Goal: Task Accomplishment & Management: Manage account settings

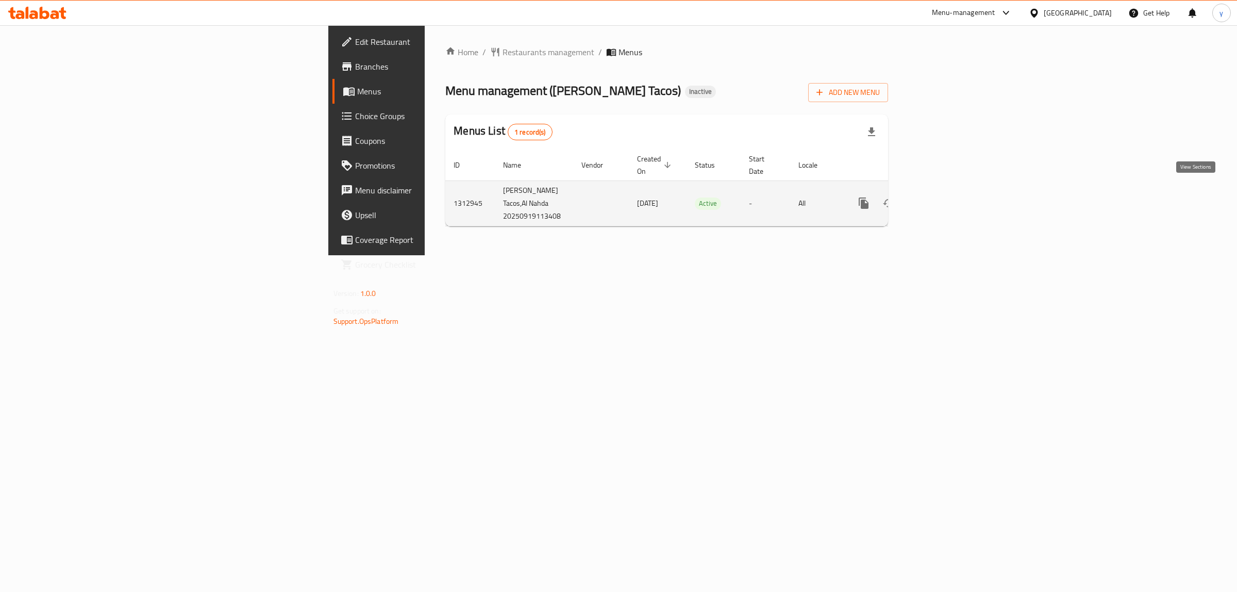
click at [951, 192] on link "enhanced table" at bounding box center [938, 203] width 25 height 25
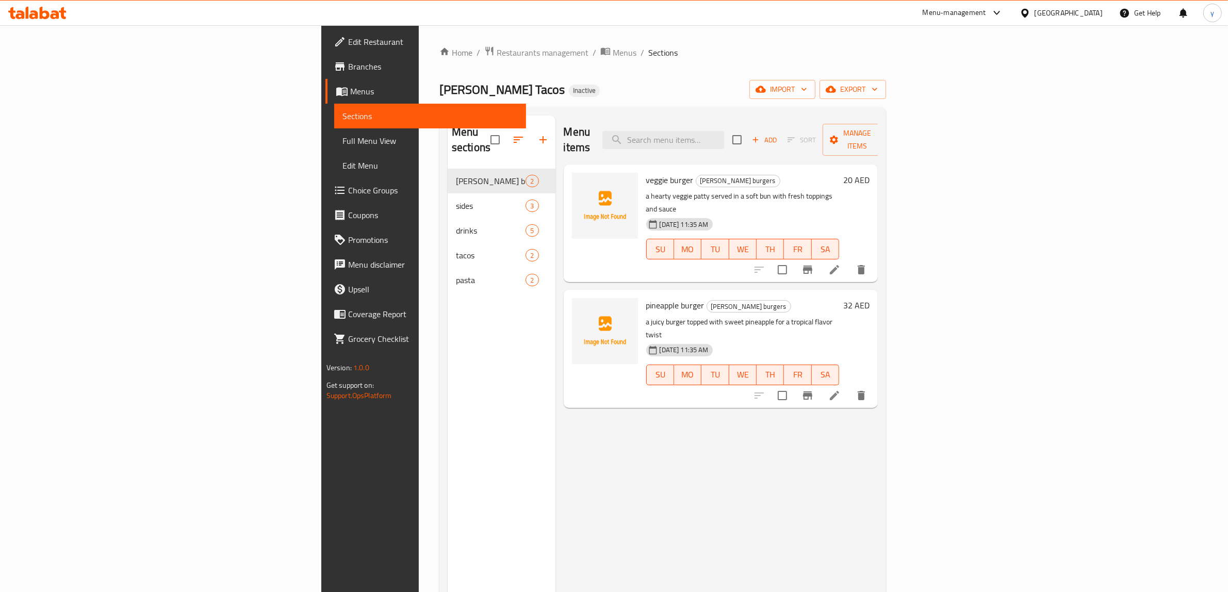
click at [350, 89] on span "Menus" at bounding box center [434, 91] width 168 height 12
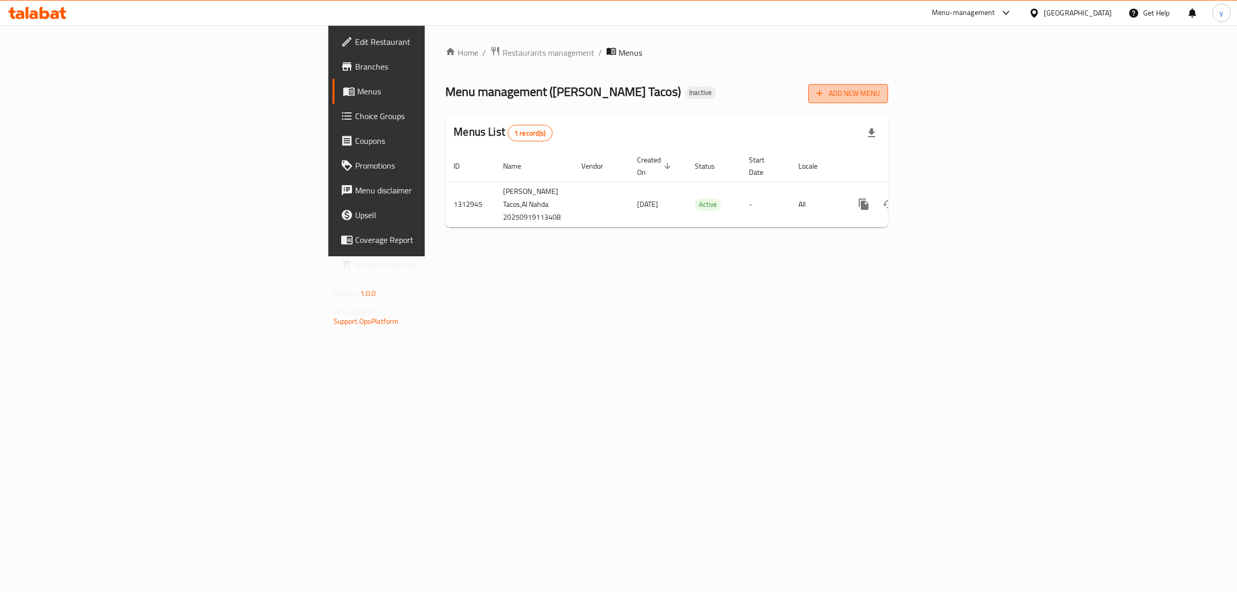
click at [888, 101] on button "Add New Menu" at bounding box center [848, 93] width 80 height 19
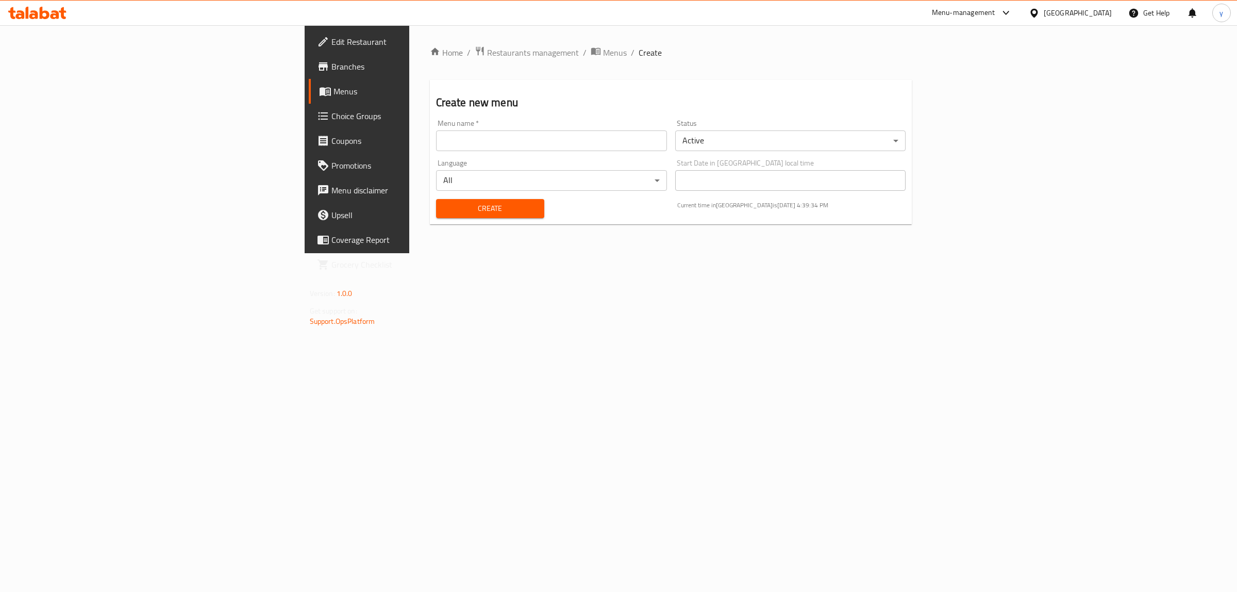
click at [601, 133] on input "text" at bounding box center [551, 140] width 231 height 21
type input "[DATE]"
click at [444, 210] on span "Create" at bounding box center [490, 208] width 92 height 13
click at [603, 51] on span "Menus" at bounding box center [615, 52] width 24 height 12
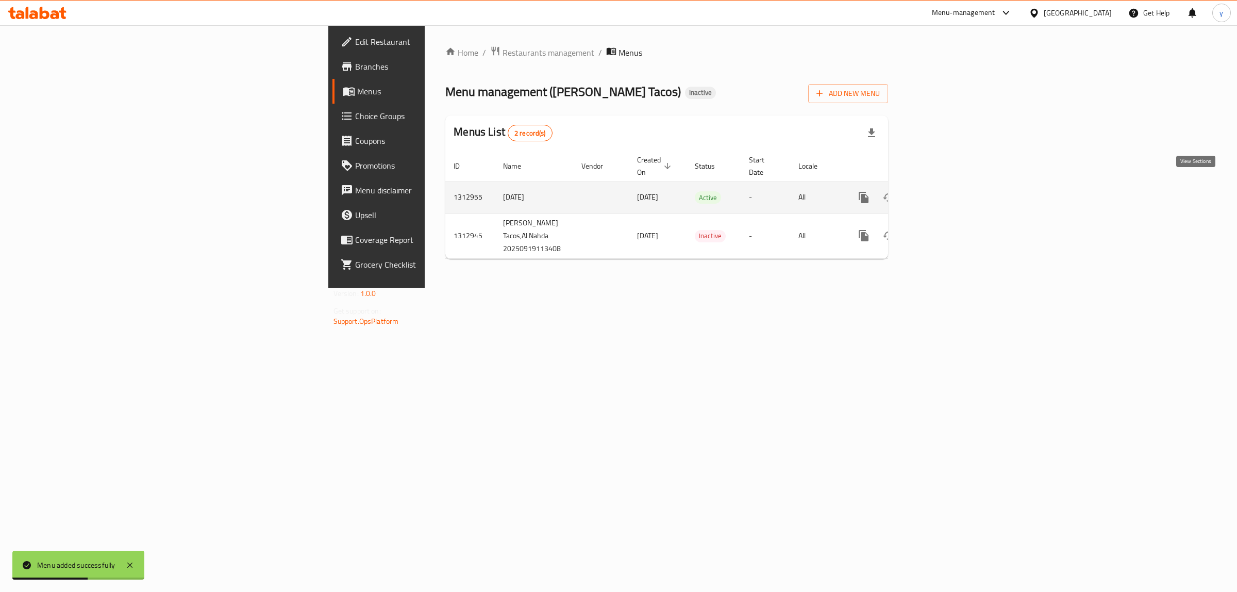
click at [945, 191] on icon "enhanced table" at bounding box center [938, 197] width 12 height 12
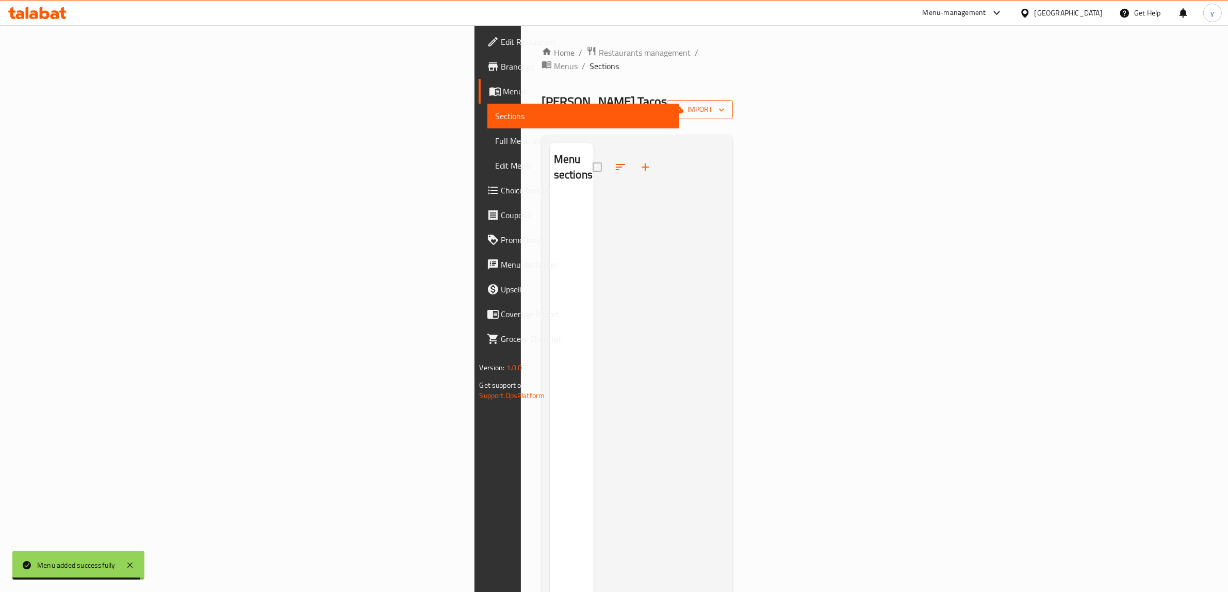
click at [683, 105] on icon "button" at bounding box center [678, 110] width 10 height 10
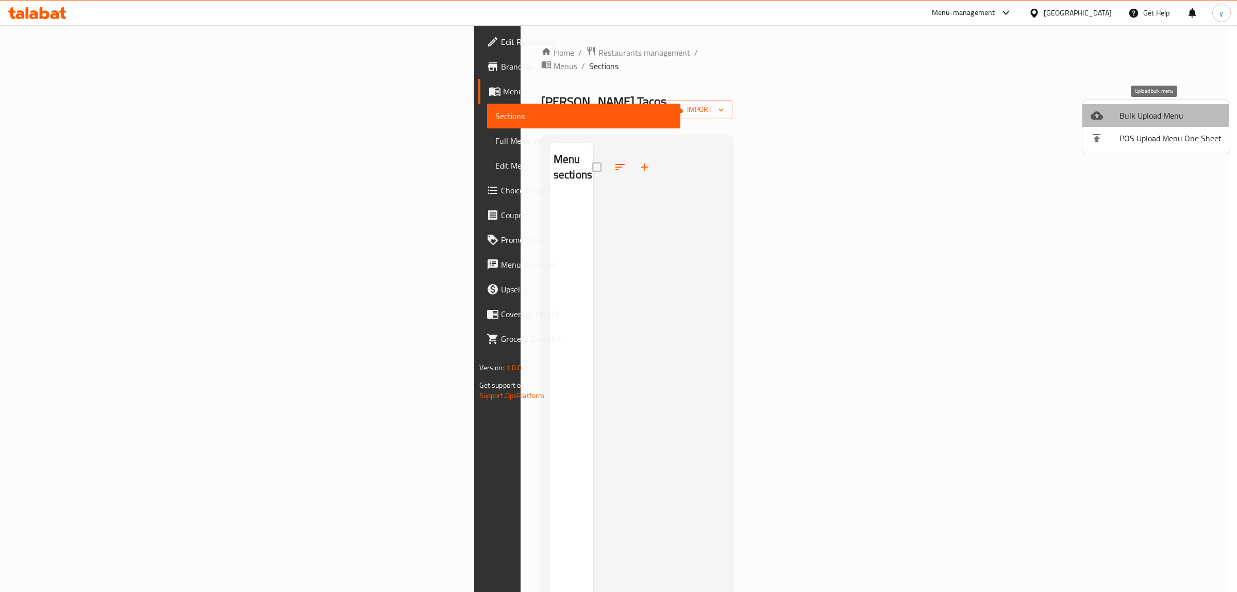
click at [1119, 115] on div at bounding box center [1105, 115] width 29 height 12
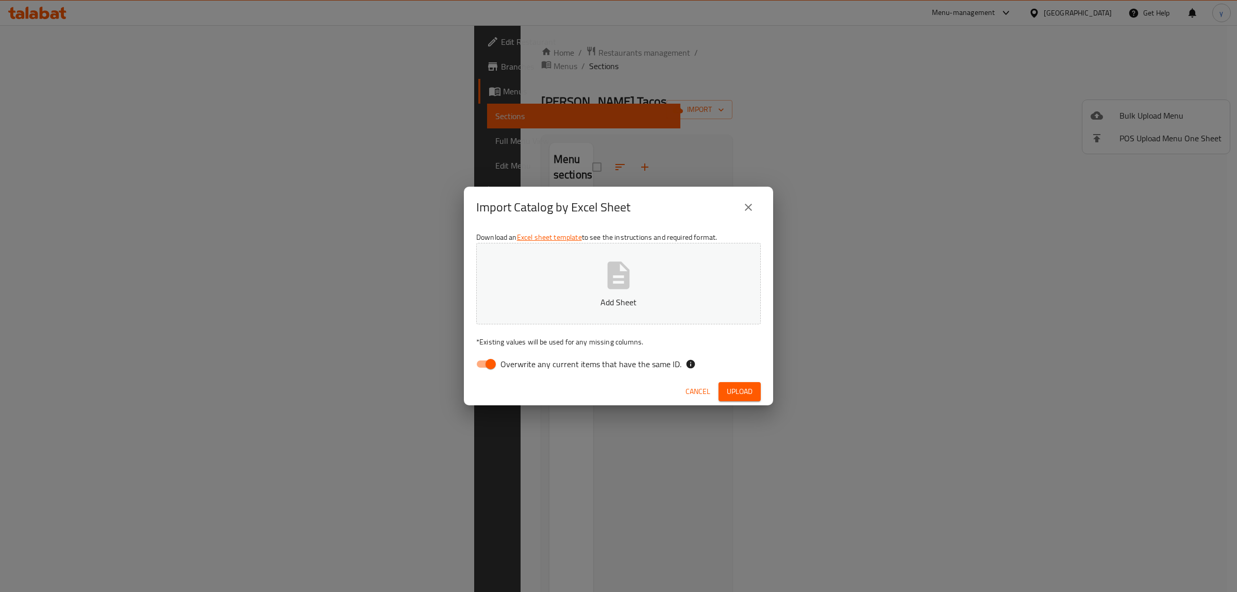
click at [496, 365] on input "Overwrite any current items that have the same ID." at bounding box center [490, 364] width 59 height 20
checkbox input "false"
click at [532, 296] on p "Add Sheet" at bounding box center [618, 302] width 253 height 12
click at [730, 392] on span "Upload" at bounding box center [740, 391] width 26 height 13
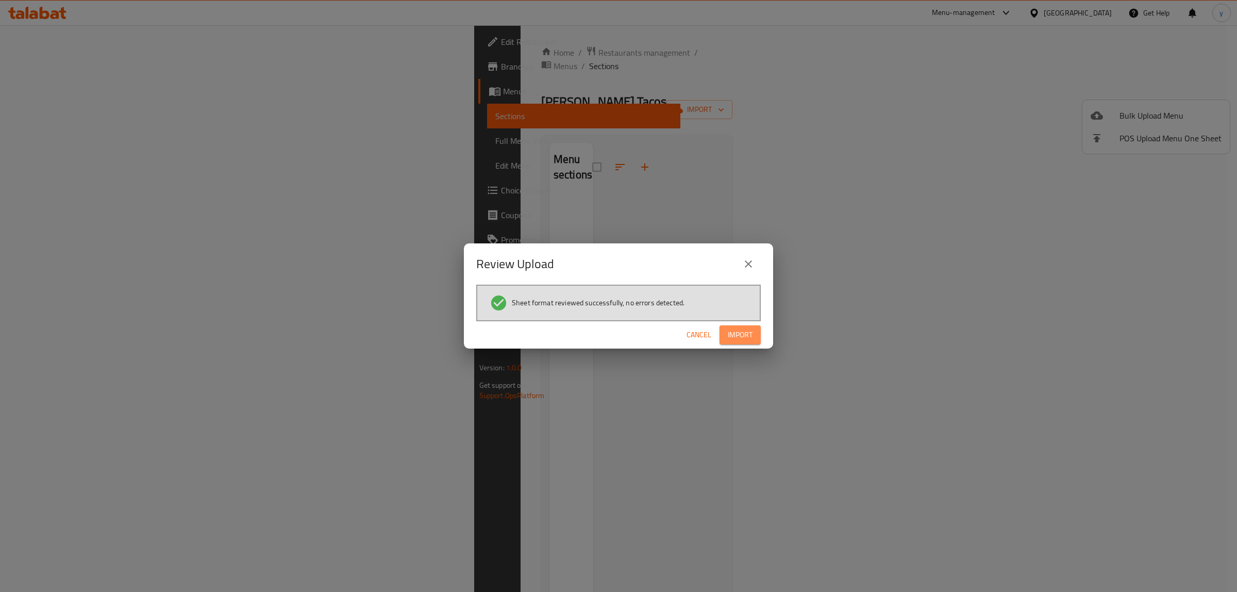
click at [727, 329] on button "Import" at bounding box center [740, 334] width 41 height 19
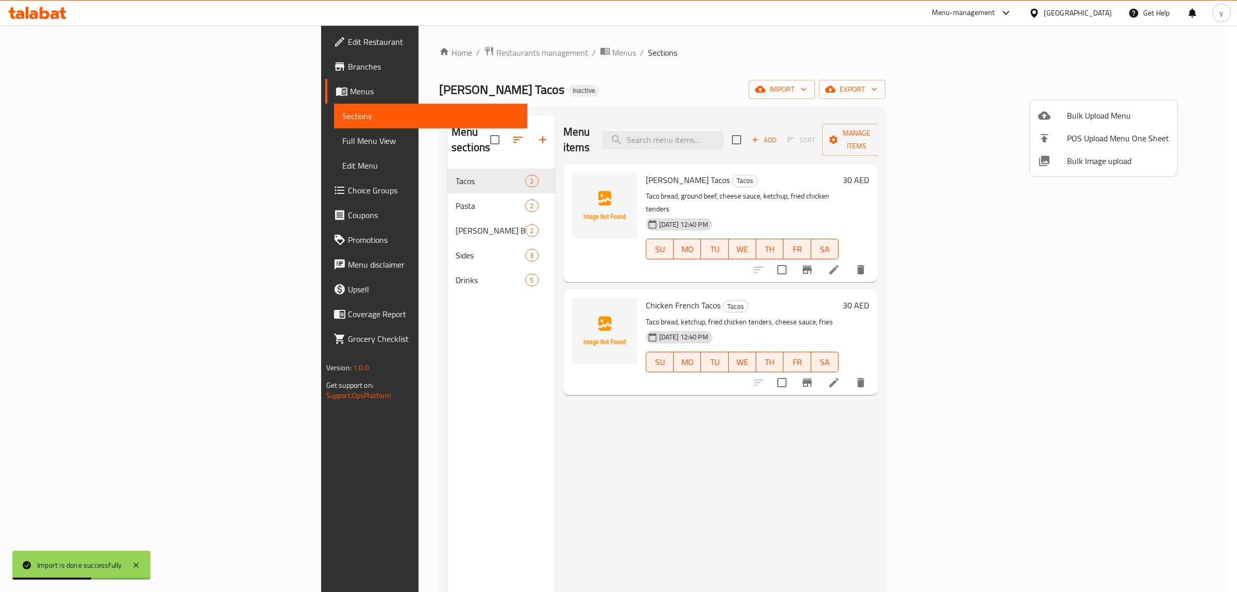
click at [46, 145] on div at bounding box center [618, 296] width 1237 height 592
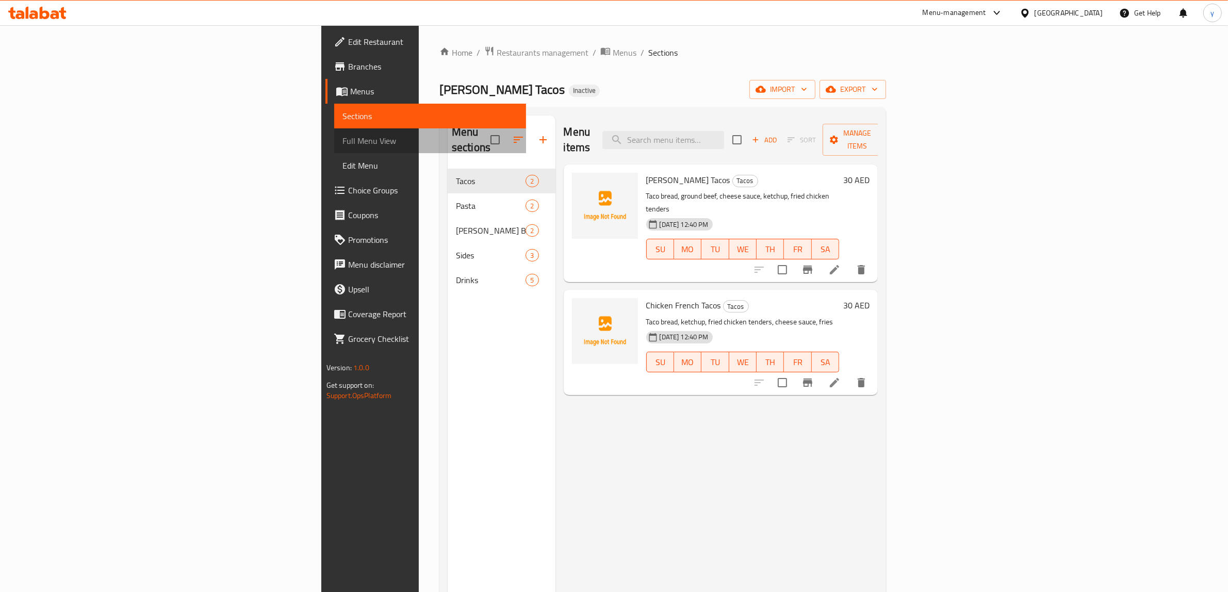
click at [342, 137] on span "Full Menu View" at bounding box center [430, 141] width 176 height 12
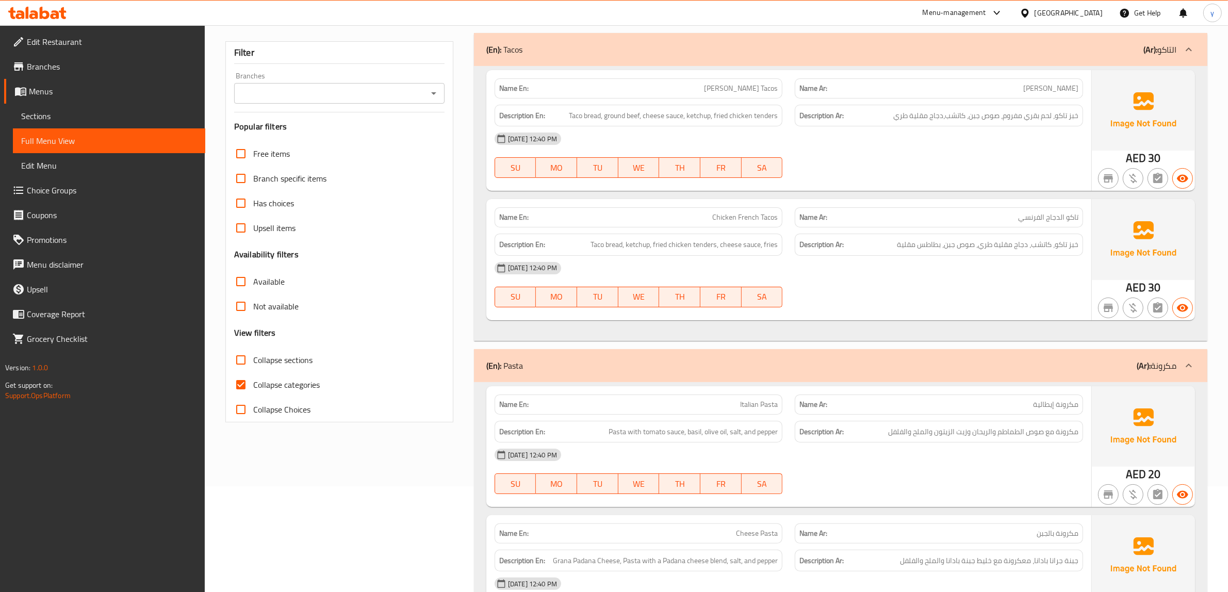
scroll to position [129, 0]
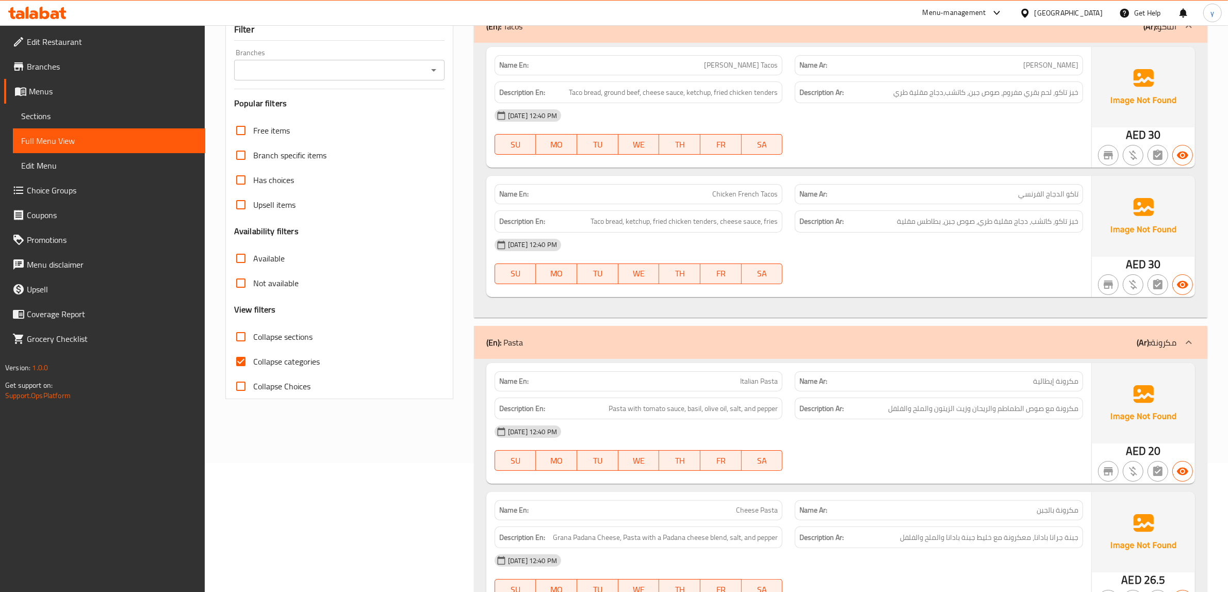
click at [245, 361] on input "Collapse categories" at bounding box center [240, 361] width 25 height 25
checkbox input "false"
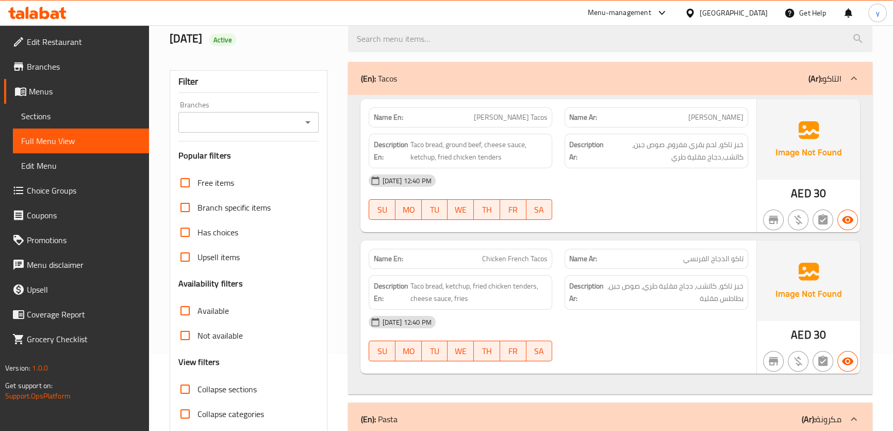
scroll to position [93, 0]
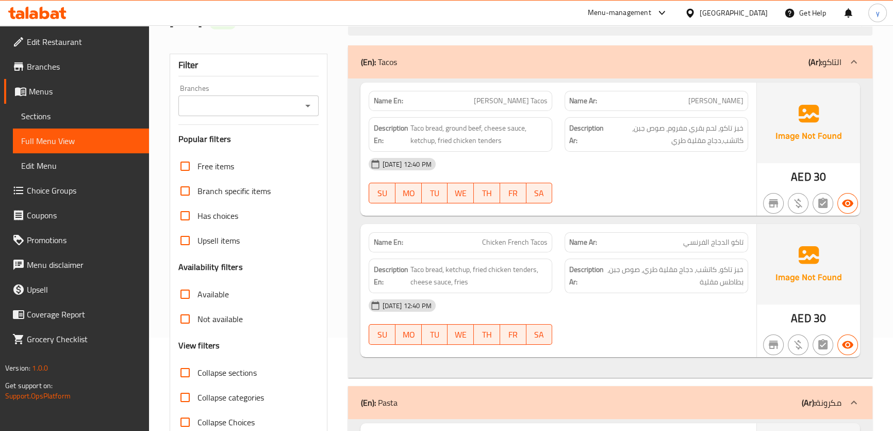
click at [61, 111] on span "Sections" at bounding box center [81, 116] width 120 height 12
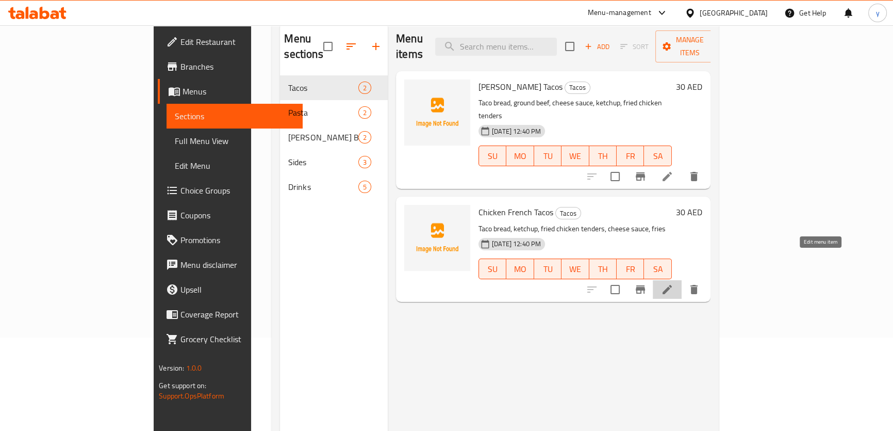
click at [673, 283] on icon at bounding box center [667, 289] width 12 height 12
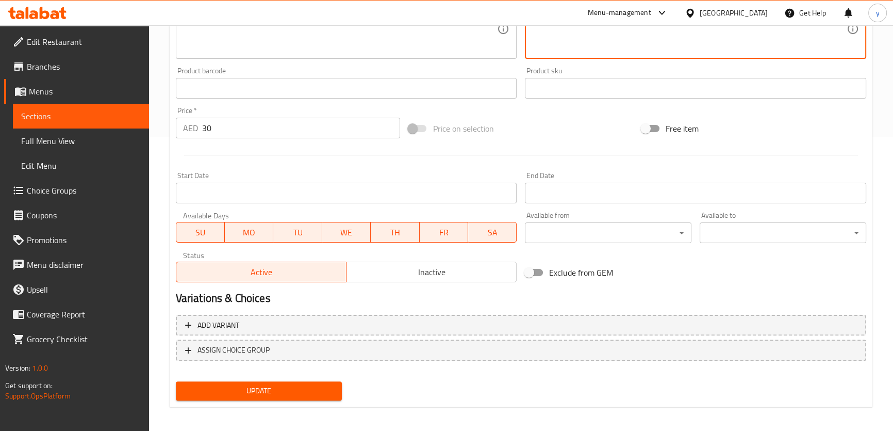
scroll to position [297, 0]
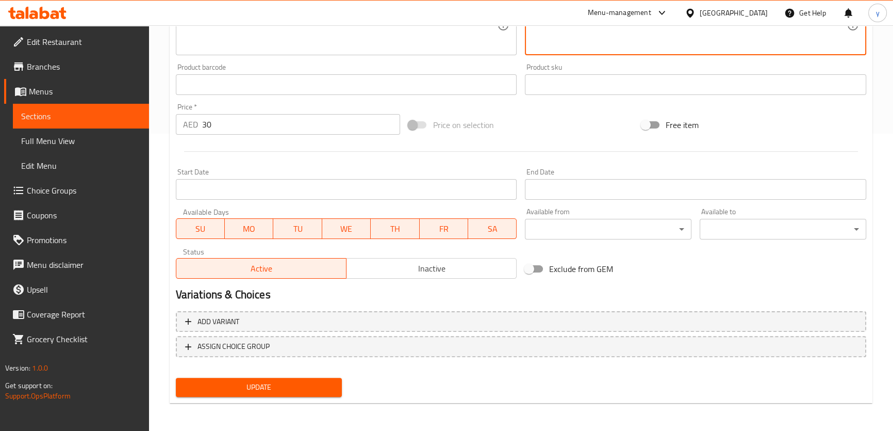
type textarea "خبز تاكو، كاتشب، دجاج مقلي طري، صوص جبن، بطاطس مقلية"
click at [325, 385] on span "Update" at bounding box center [259, 387] width 150 height 13
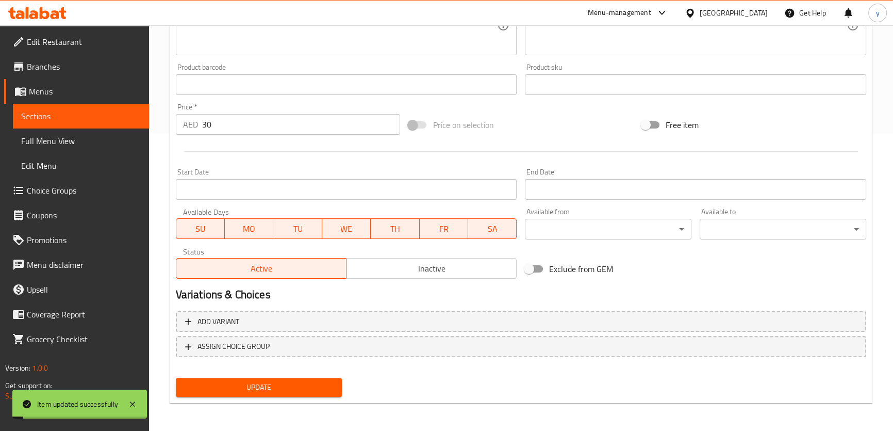
click at [46, 144] on span "Full Menu View" at bounding box center [81, 141] width 120 height 12
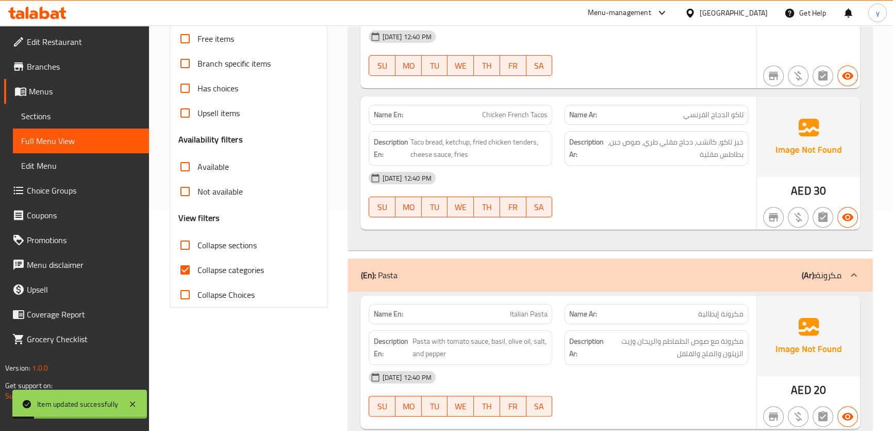
scroll to position [109, 0]
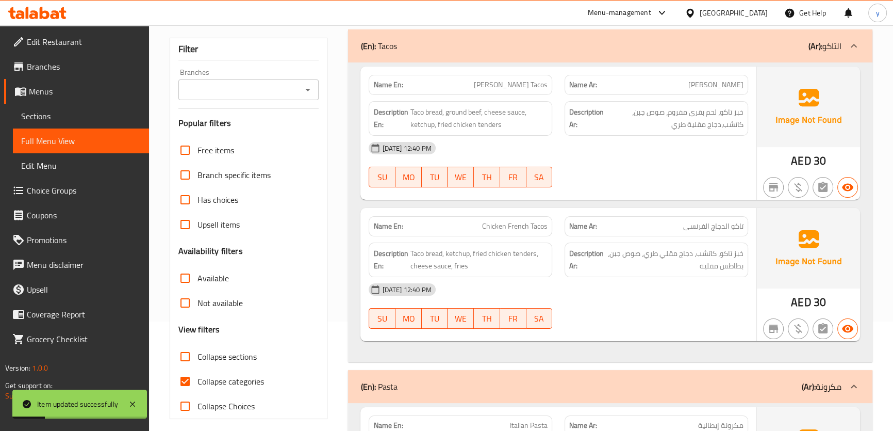
click at [186, 376] on input "Collapse categories" at bounding box center [185, 381] width 25 height 25
checkbox input "false"
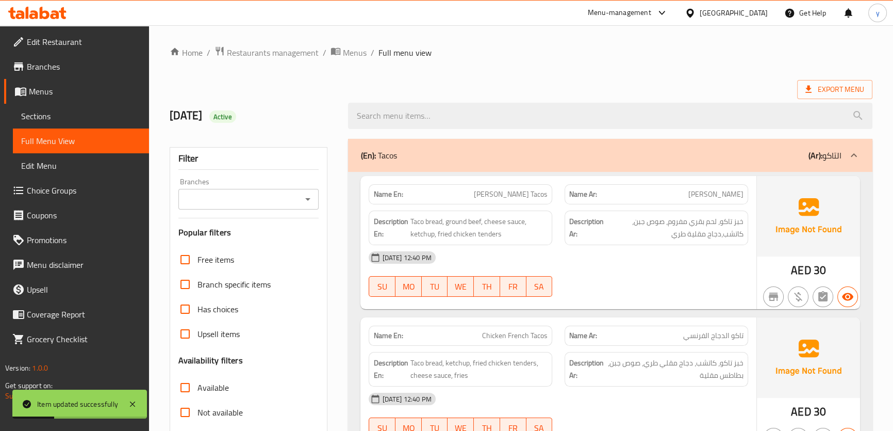
scroll to position [0, 0]
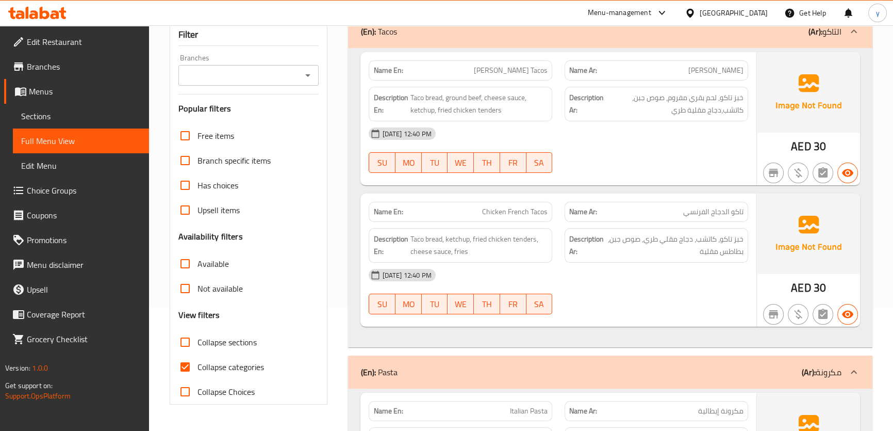
scroll to position [140, 0]
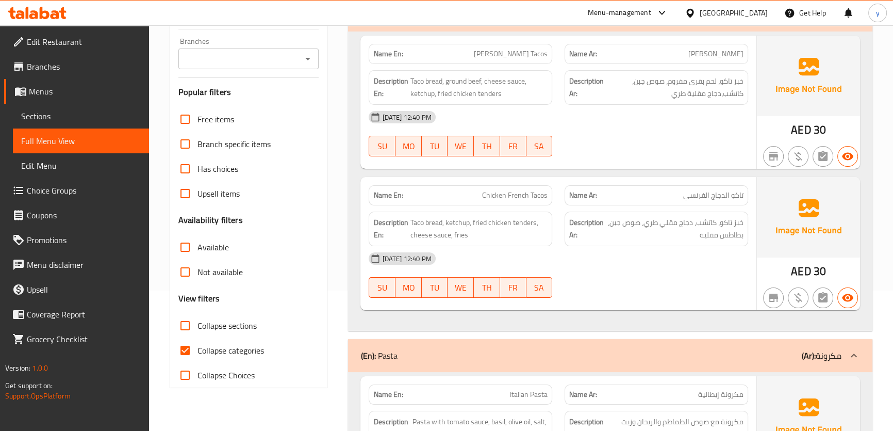
click at [184, 350] on input "Collapse categories" at bounding box center [185, 350] width 25 height 25
checkbox input "false"
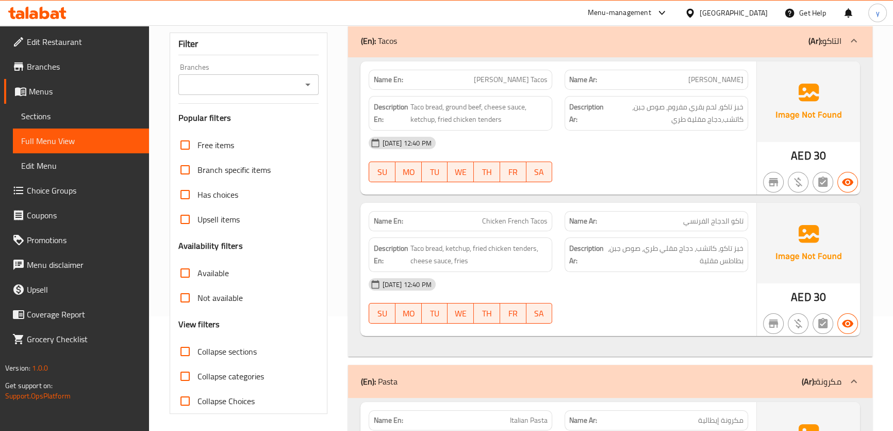
scroll to position [93, 0]
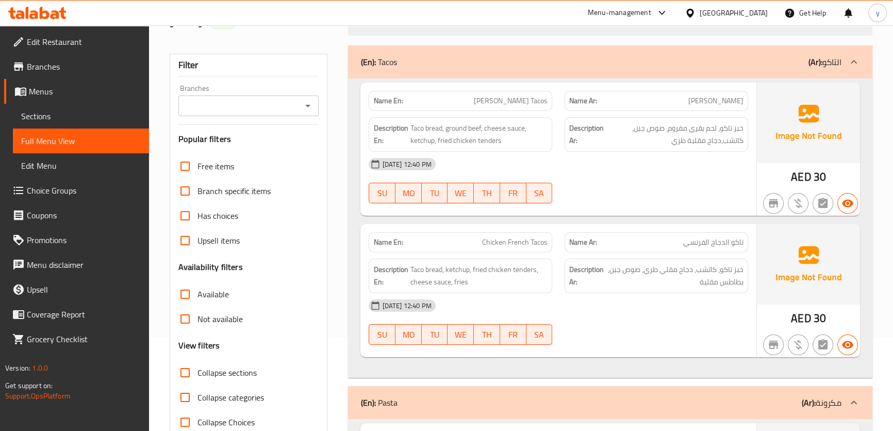
click at [619, 178] on div "[DATE] 12:40 PM SU MO TU WE TH FR SA" at bounding box center [557, 181] width 391 height 58
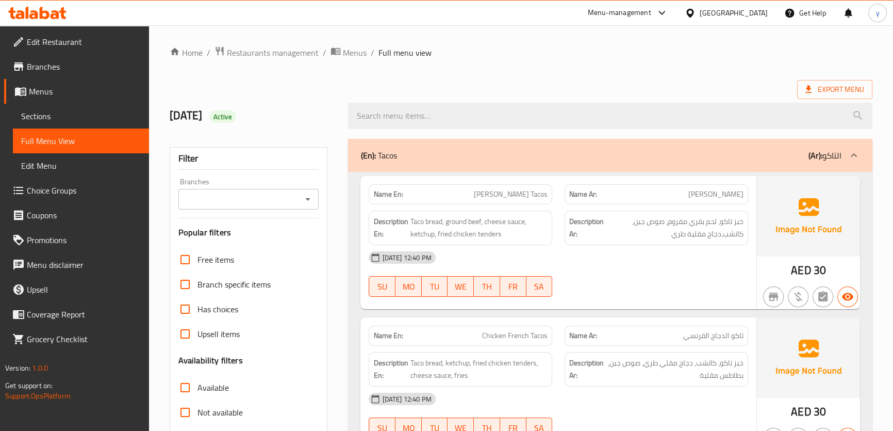
click at [541, 46] on ol "Home / Restaurants management / Menus / Full menu view" at bounding box center [521, 52] width 703 height 13
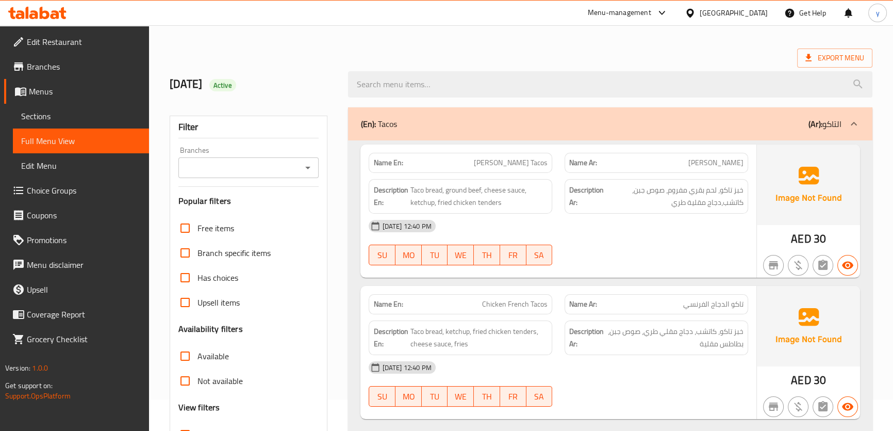
scroll to position [46, 0]
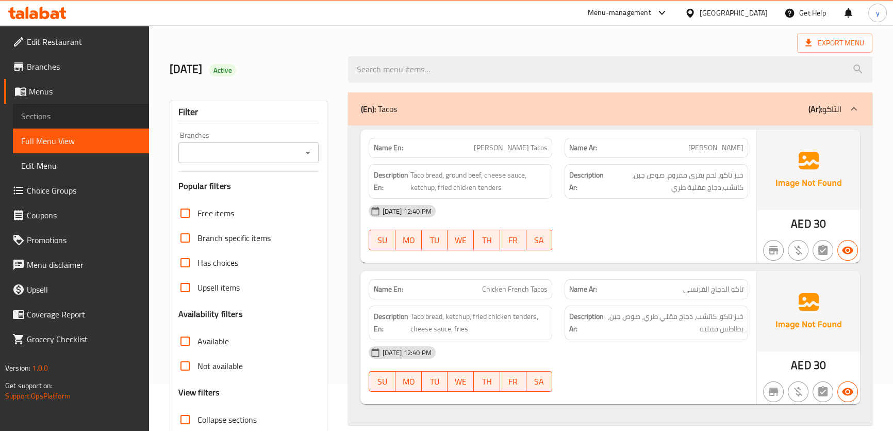
click at [30, 119] on span "Sections" at bounding box center [81, 116] width 120 height 12
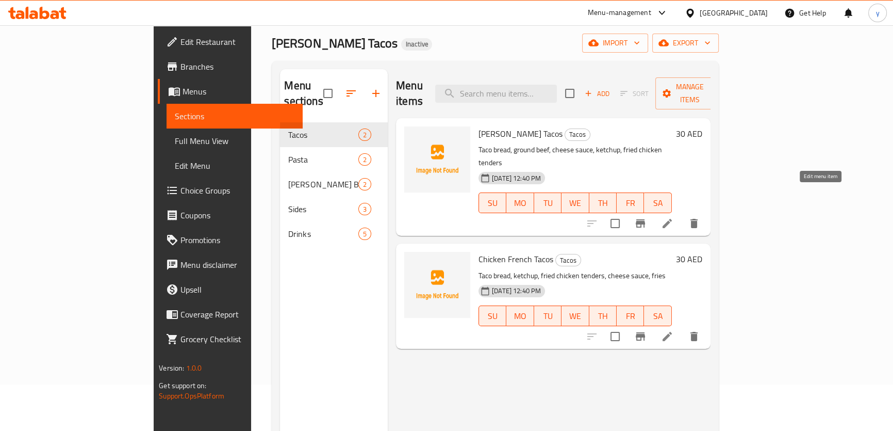
click at [673, 217] on icon at bounding box center [667, 223] width 12 height 12
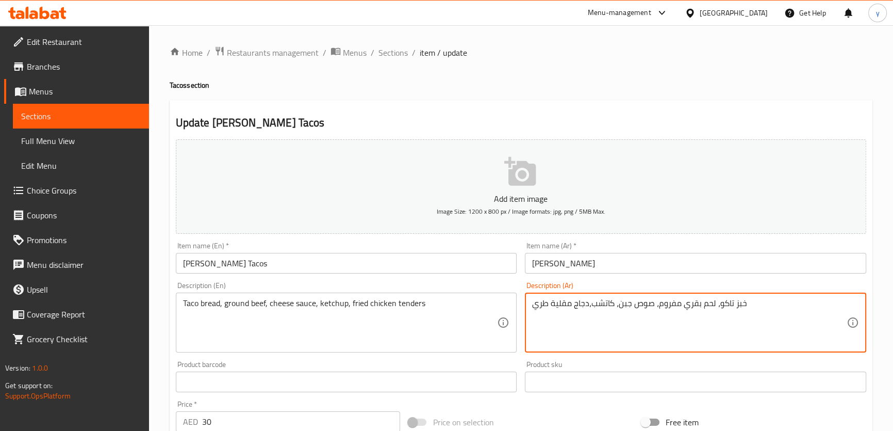
click at [551, 304] on textarea "خبز تاكو، لحم بقري مفروم، صوص جبن، كاتشب،دجاج مقلية طري" at bounding box center [689, 322] width 315 height 49
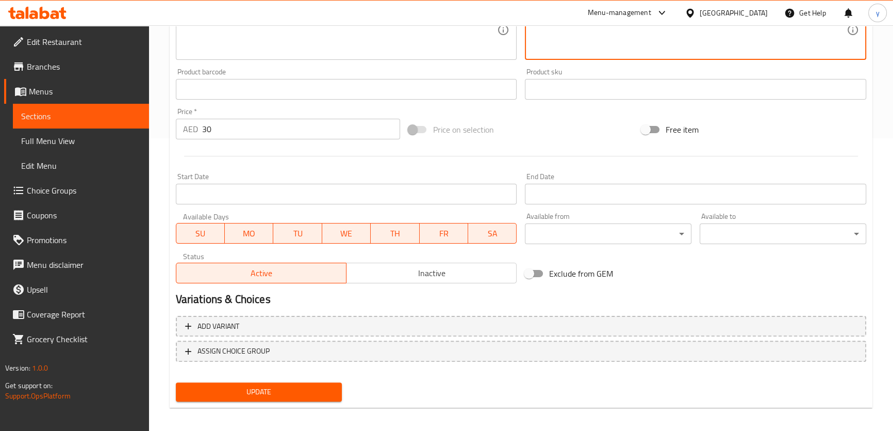
scroll to position [297, 0]
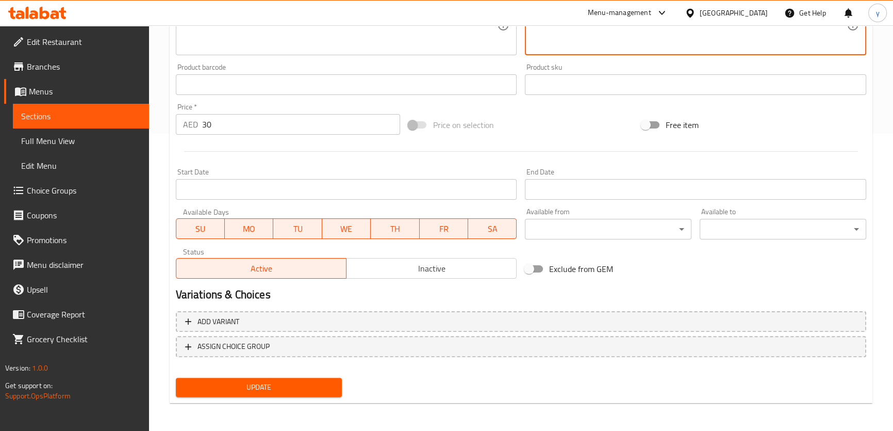
type textarea "خبز تاكو، لحم بقري مفروم، صوص جبن، كاتشب،دجاج مقلي طري"
click at [312, 382] on span "Update" at bounding box center [259, 387] width 150 height 13
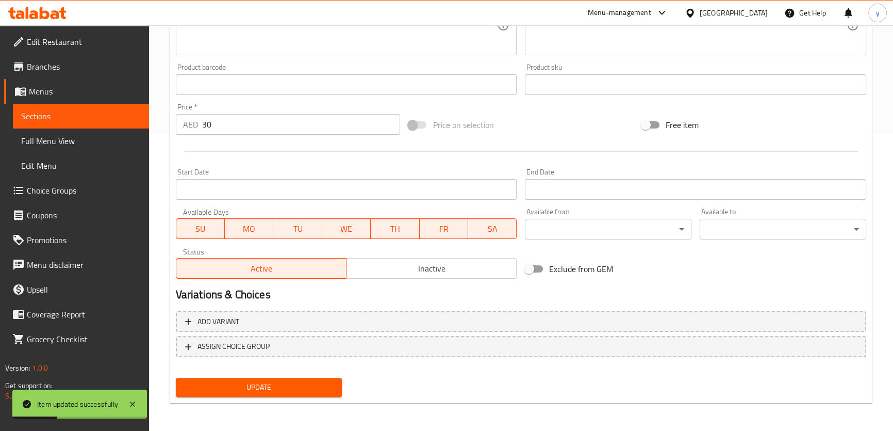
drag, startPoint x: 63, startPoint y: 134, endPoint x: 100, endPoint y: 139, distance: 37.4
click at [63, 135] on span "Full Menu View" at bounding box center [81, 141] width 120 height 12
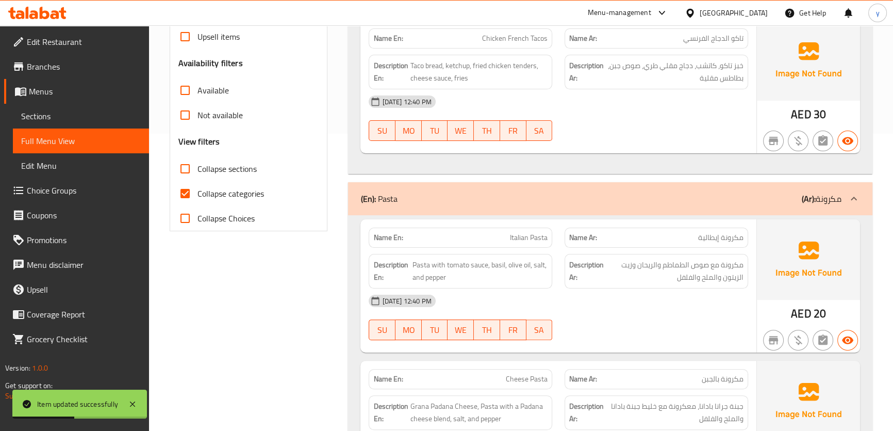
click at [188, 194] on input "Collapse categories" at bounding box center [185, 193] width 25 height 25
checkbox input "false"
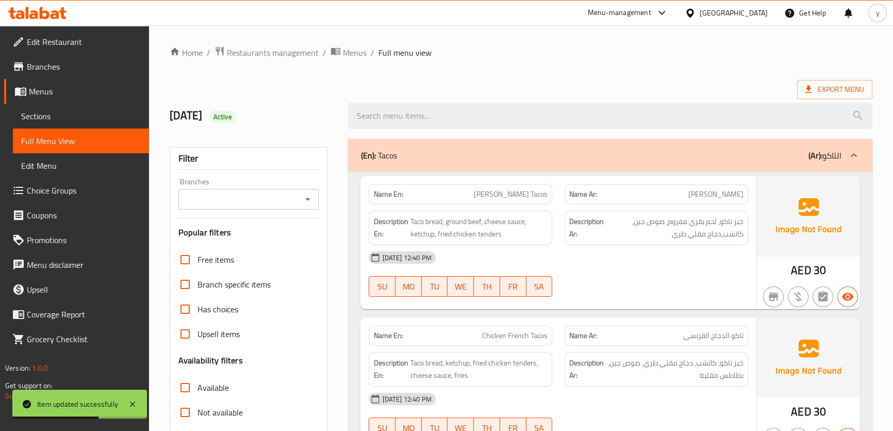
click at [534, 81] on div "Export Menu" at bounding box center [521, 89] width 703 height 19
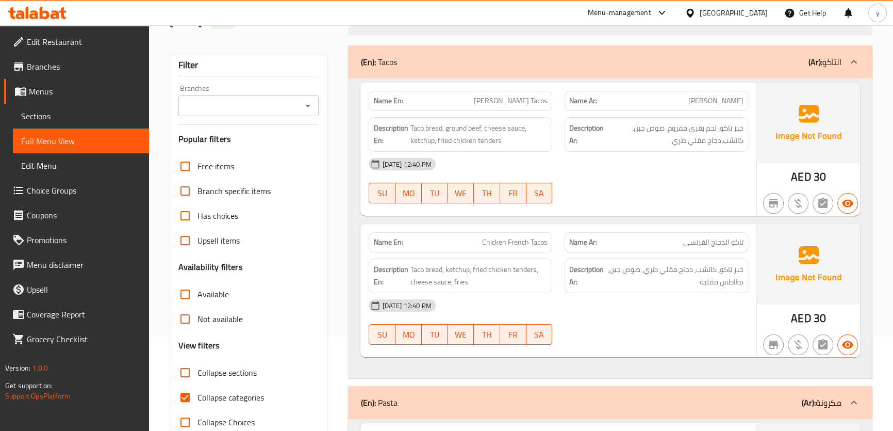
click at [186, 393] on input "Collapse categories" at bounding box center [185, 397] width 25 height 25
checkbox input "false"
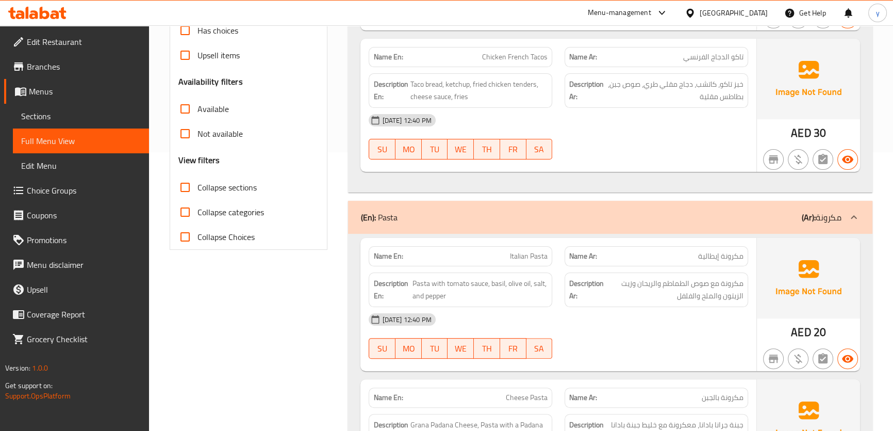
scroll to position [328, 0]
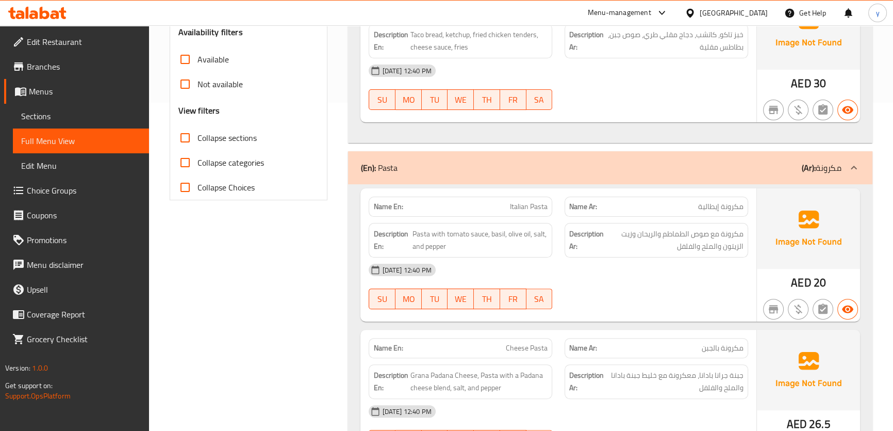
click at [727, 210] on span "مكرونة إيطالية" at bounding box center [720, 206] width 45 height 11
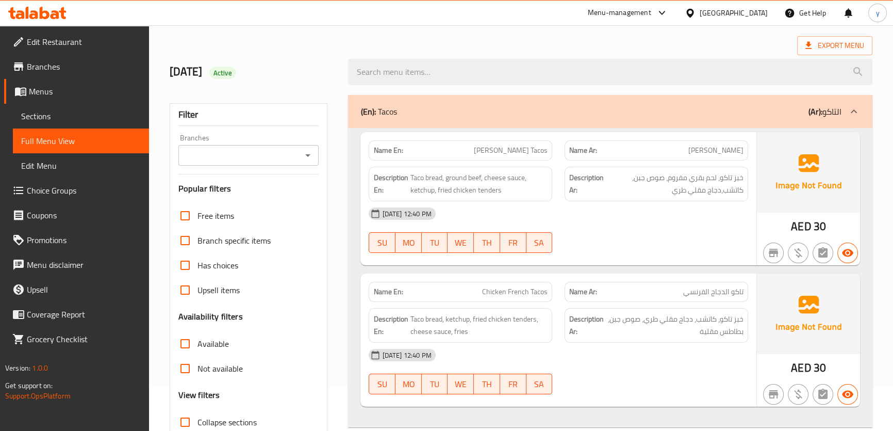
scroll to position [0, 0]
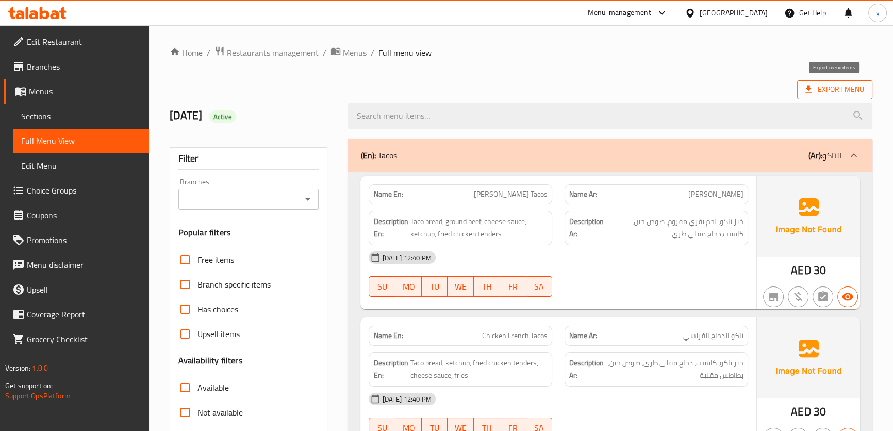
click at [850, 97] on span "Export Menu" at bounding box center [834, 89] width 75 height 19
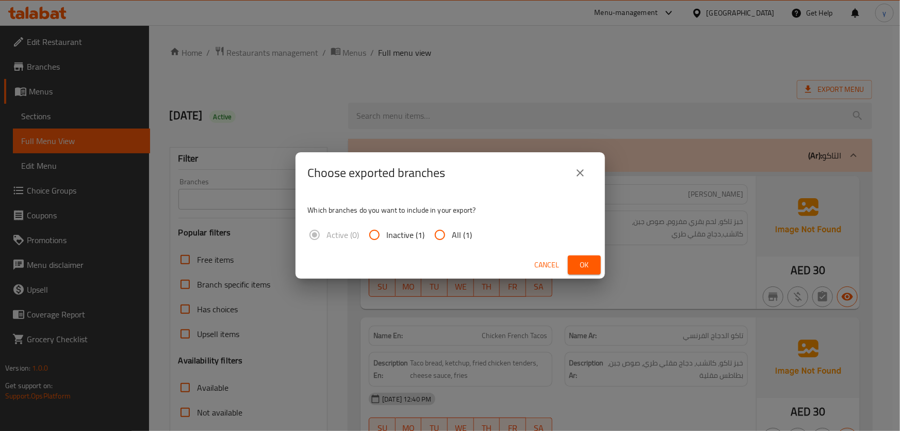
click at [447, 228] on input "All (1)" at bounding box center [439, 234] width 25 height 25
radio input "true"
click at [582, 262] on span "Ok" at bounding box center [584, 264] width 16 height 13
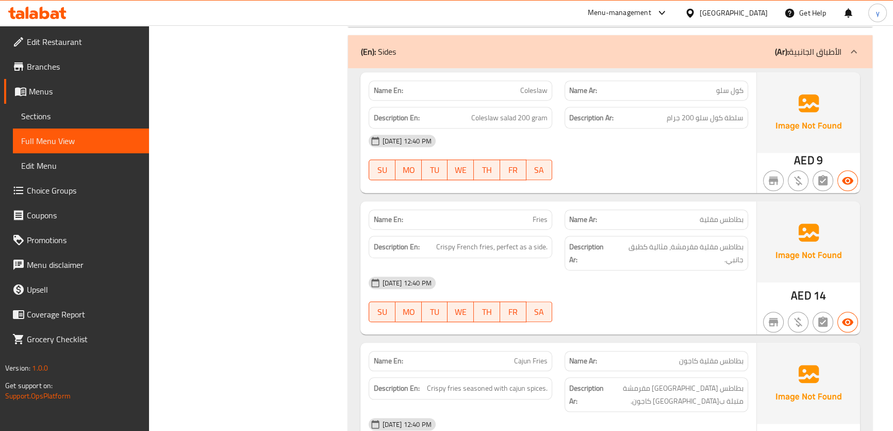
drag, startPoint x: 299, startPoint y: 294, endPoint x: 337, endPoint y: 270, distance: 44.8
click at [299, 294] on div "Filter Branches Branches Popular filters Free items Branch specific items Has c…" at bounding box center [252, 119] width 179 height 2222
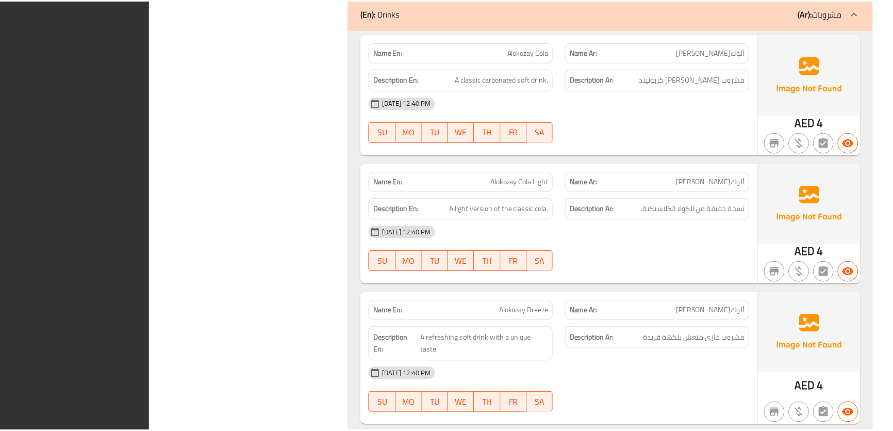
scroll to position [1912, 0]
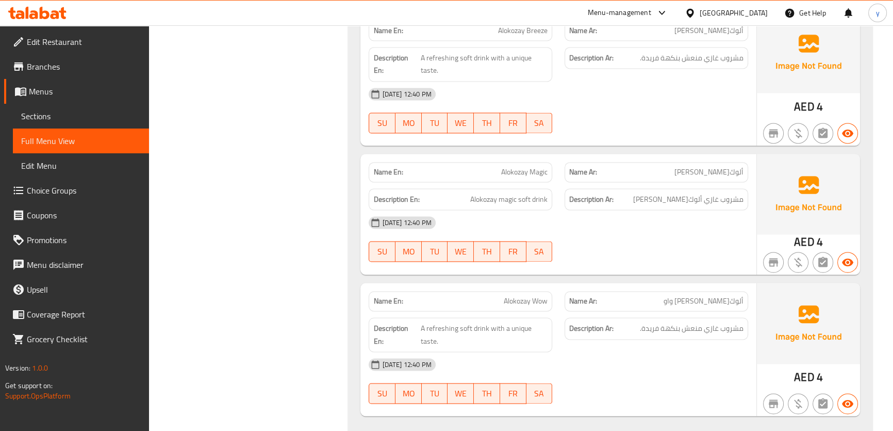
click at [77, 48] on span "Edit Restaurant" at bounding box center [84, 42] width 114 height 12
